Goal: Find specific page/section

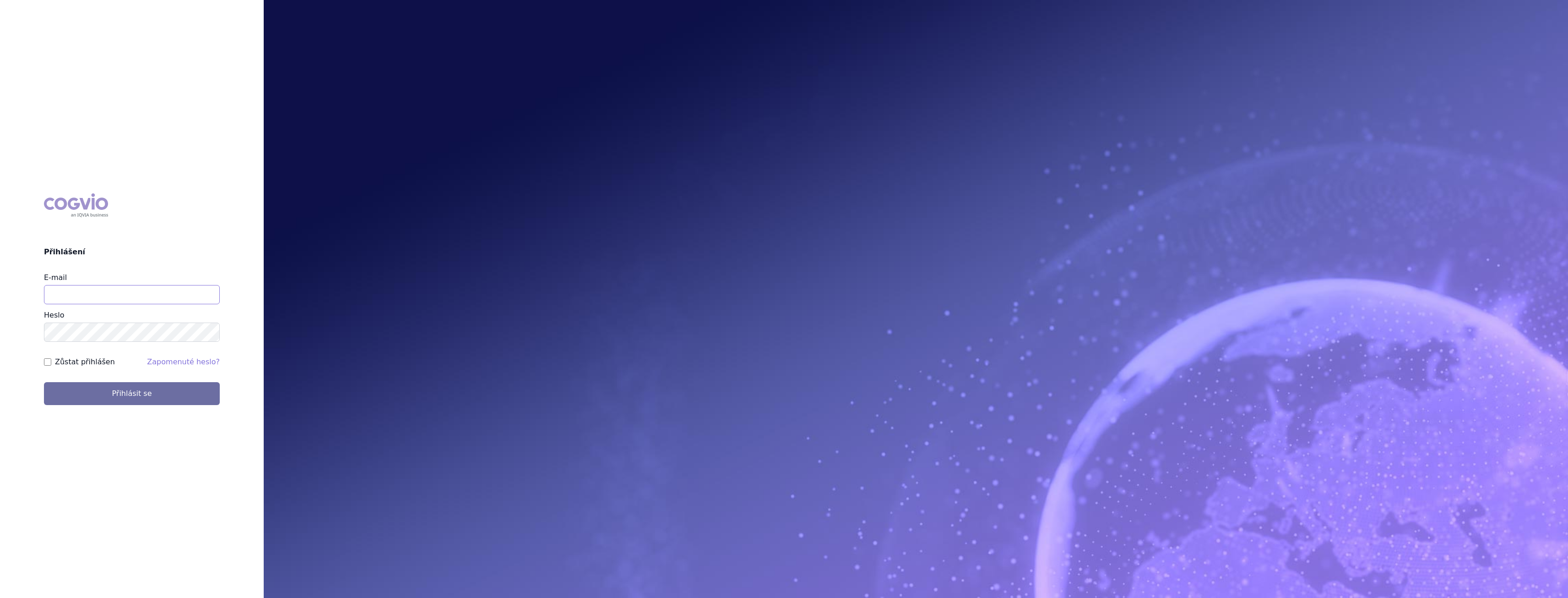
click at [70, 298] on input "E-mail" at bounding box center [132, 294] width 176 height 19
type input "gabriela.volfova@abbvie.com"
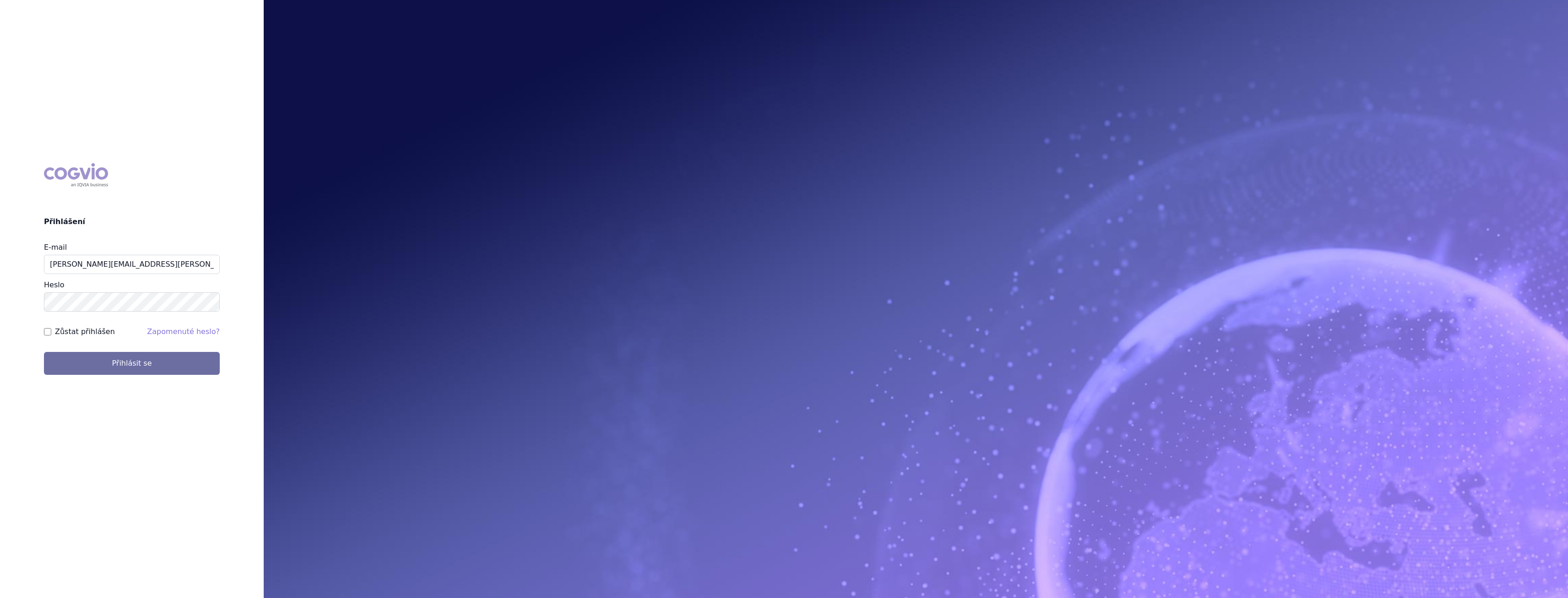
scroll to position [45, 0]
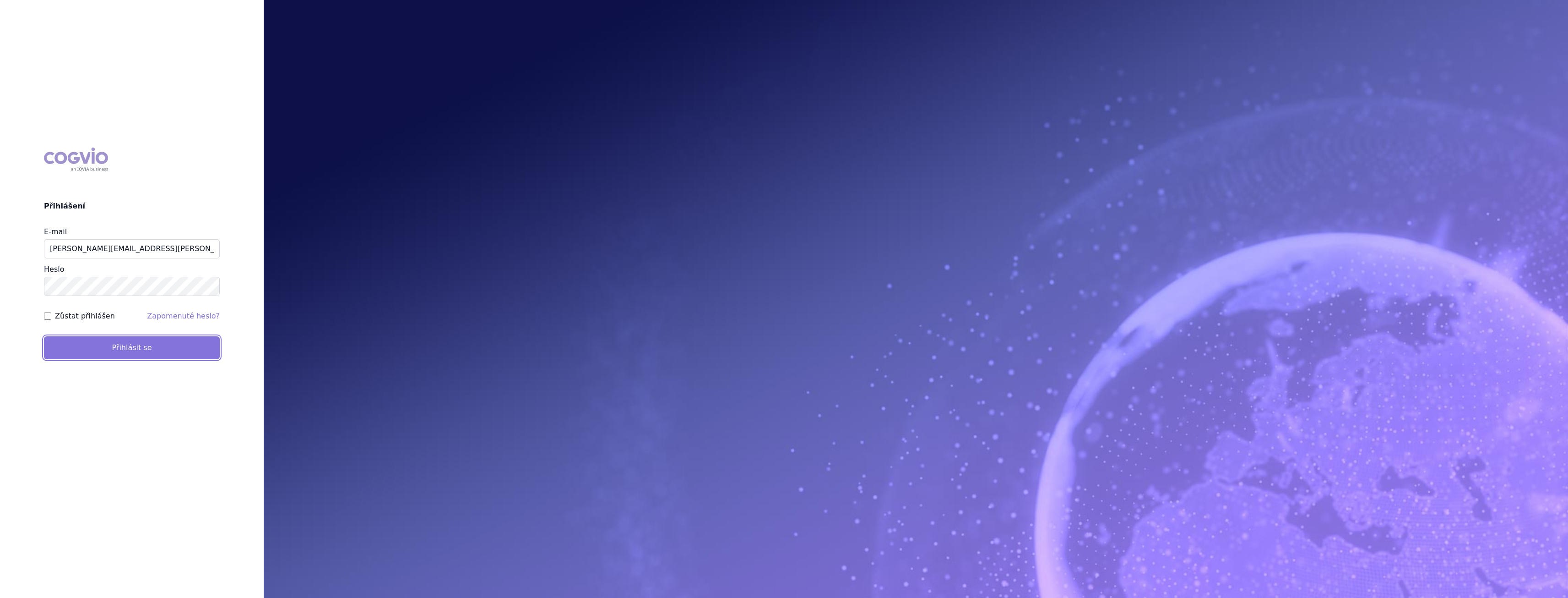
click at [165, 353] on button "Přihlásit se" at bounding box center [132, 348] width 176 height 23
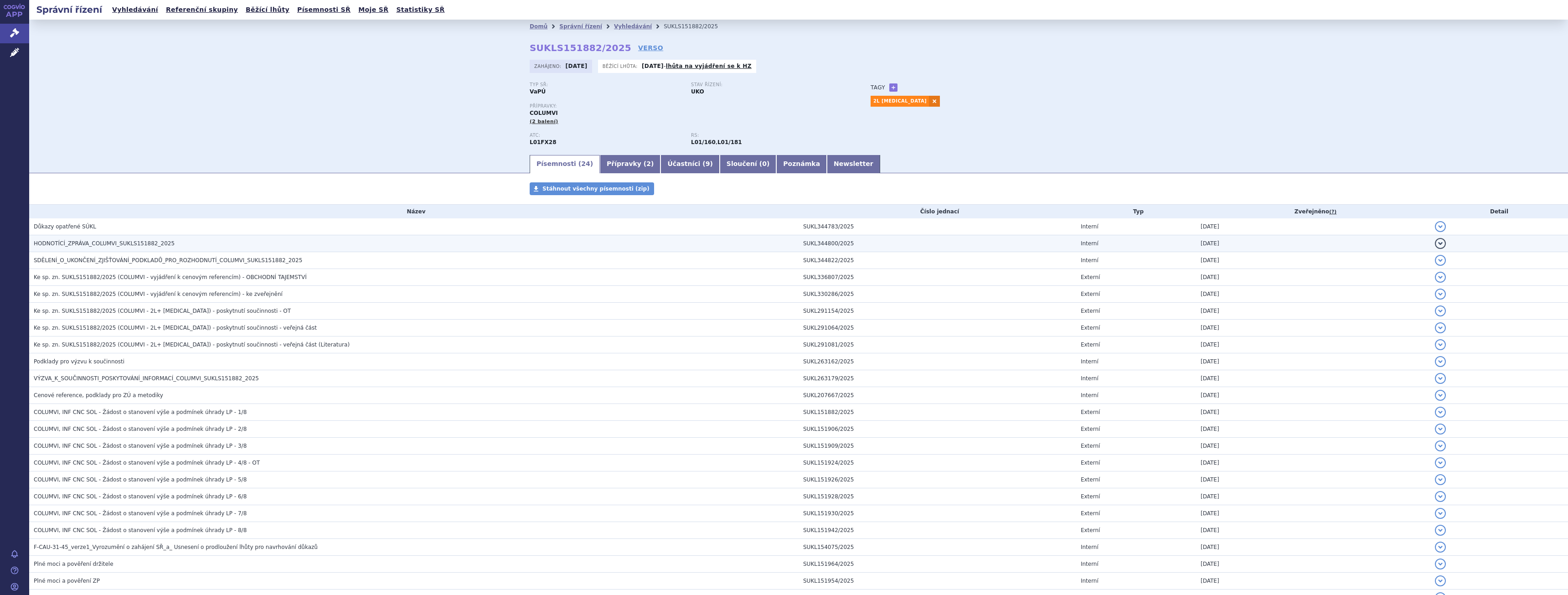
click at [112, 246] on span "HODNOTÍCÍ_ZPRÁVA_COLUMVI_SUKLS151882_2025" at bounding box center [104, 244] width 141 height 7
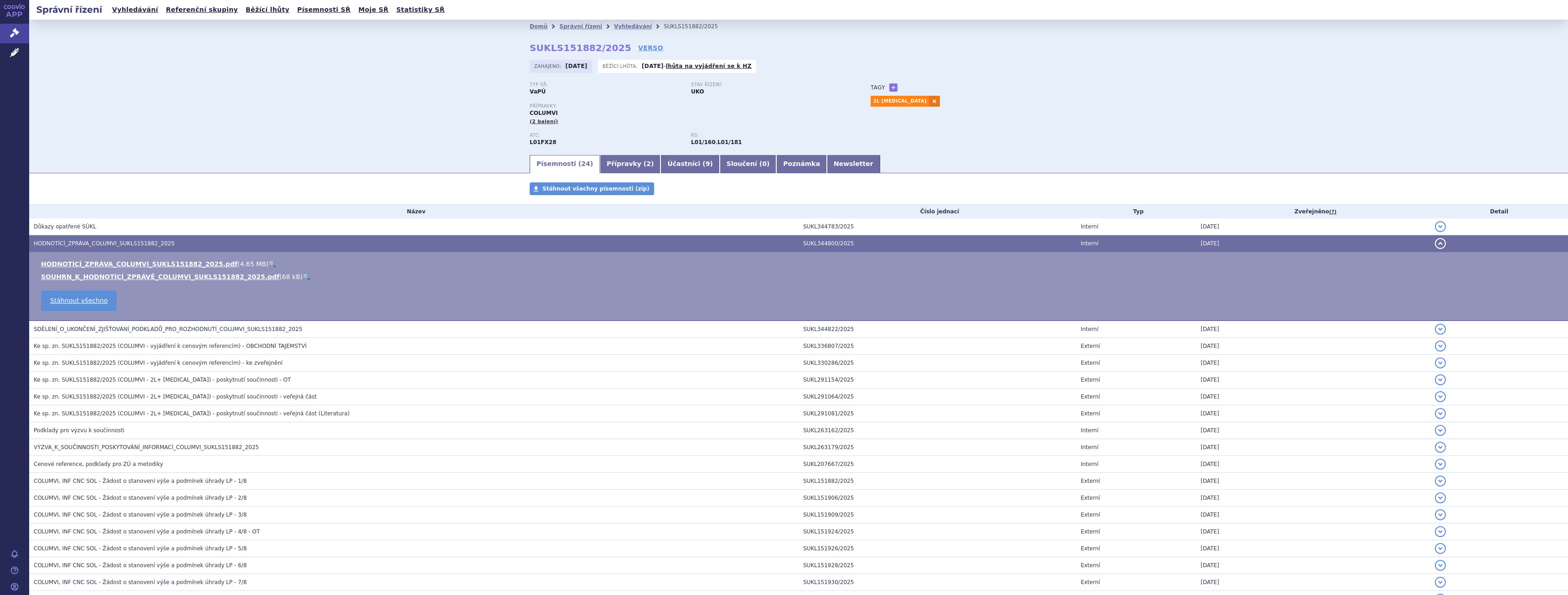
click at [303, 276] on link "🔍" at bounding box center [307, 276] width 8 height 7
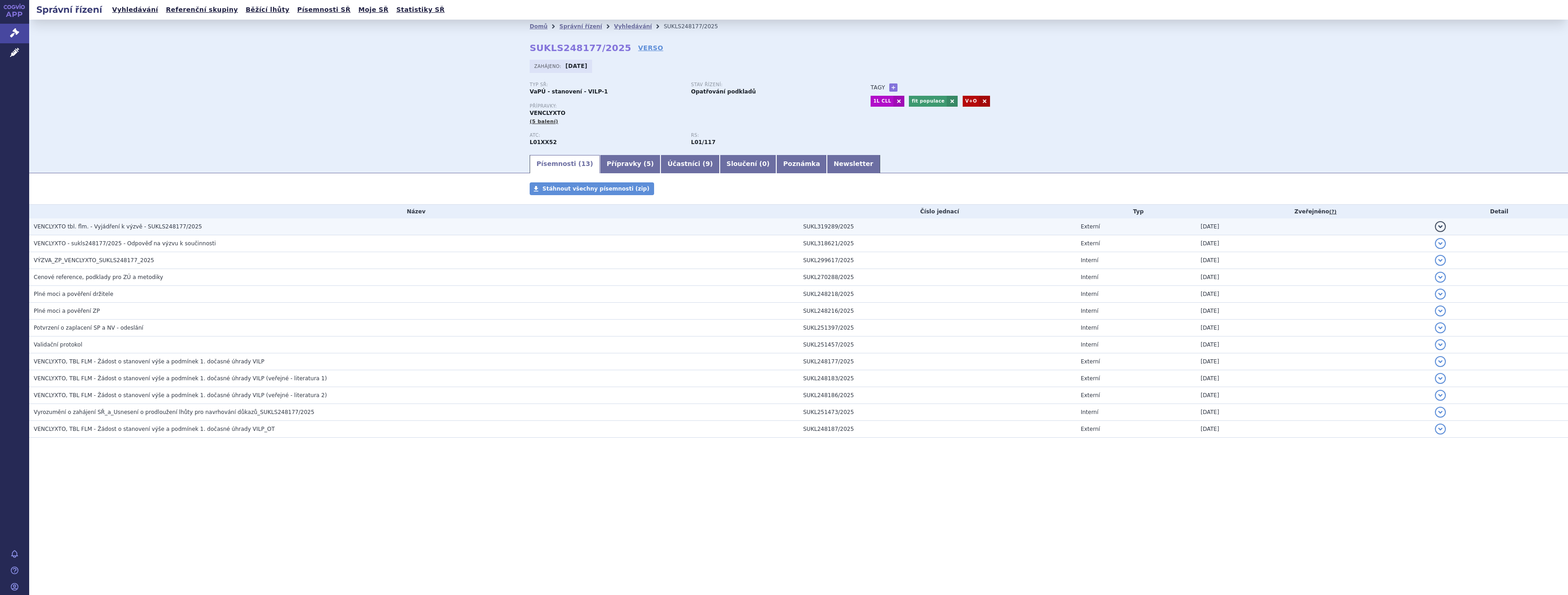
click at [114, 229] on span "VENCLYXTO tbl. flm. - Vyjádření k výzvě - SUKLS248177/2025" at bounding box center [118, 227] width 168 height 7
